Goal: Information Seeking & Learning: Learn about a topic

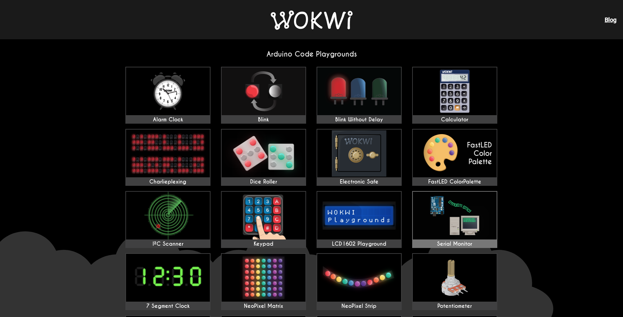
click at [429, 202] on img at bounding box center [455, 216] width 84 height 48
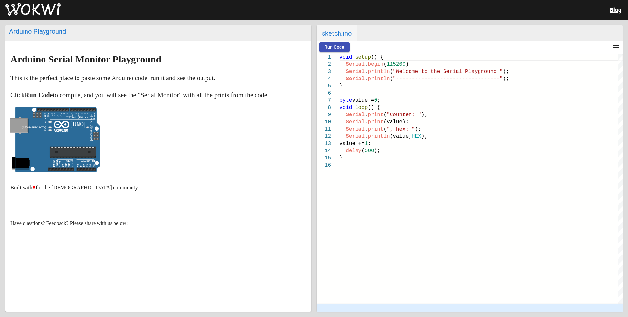
click at [66, 129] on text "ARDUINO" at bounding box center [61, 130] width 15 height 4
drag, startPoint x: 76, startPoint y: 131, endPoint x: 115, endPoint y: 140, distance: 40.0
click at [115, 140] on p at bounding box center [158, 141] width 296 height 69
click at [341, 47] on span "Run Code" at bounding box center [335, 47] width 20 height 5
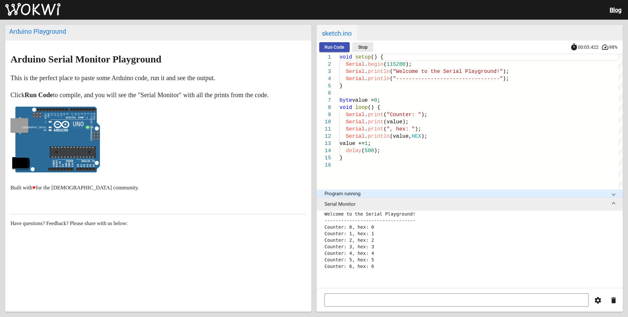
click at [360, 47] on span "Stop" at bounding box center [362, 47] width 9 height 5
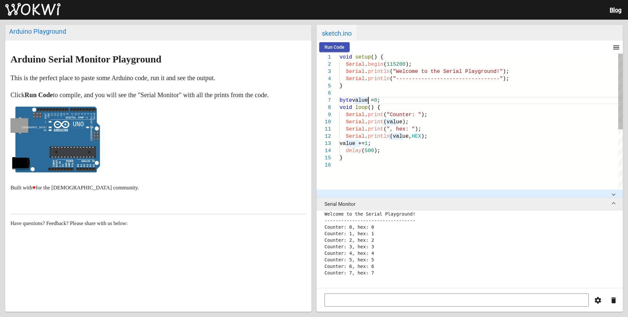
type textarea "void setup() { Serial.begin(115200); Serial.println("Welcome to the Serial Play…"
